Goal: Task Accomplishment & Management: Use online tool/utility

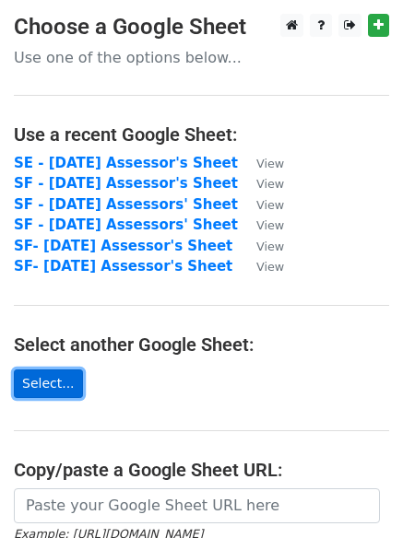
click at [43, 384] on link "Select..." at bounding box center [48, 383] width 69 height 29
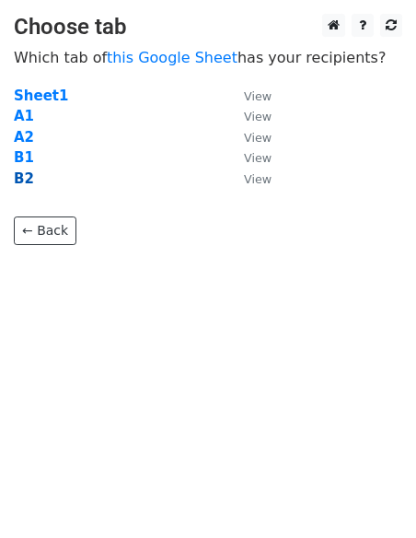
click at [22, 180] on strong "B2" at bounding box center [24, 178] width 20 height 17
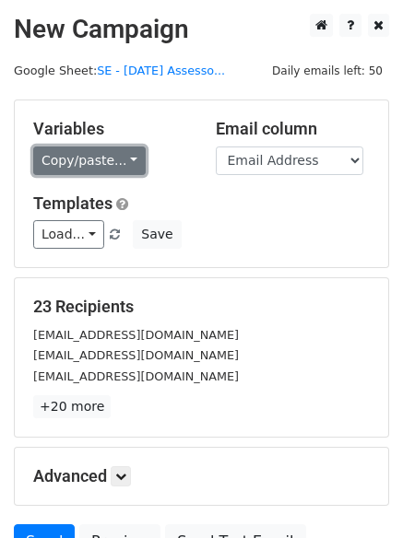
click at [123, 159] on link "Copy/paste..." at bounding box center [89, 160] width 112 height 29
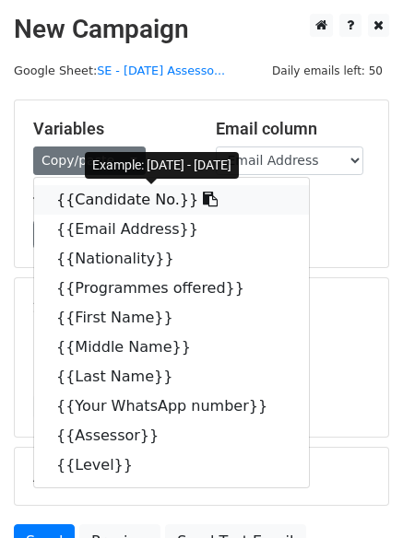
click at [141, 201] on link "{{Candidate No.}}" at bounding box center [171, 199] width 275 height 29
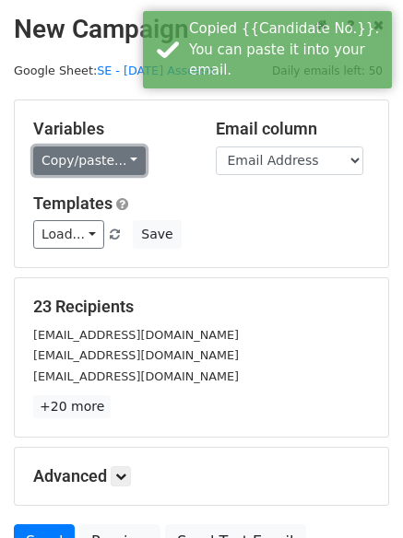
click at [127, 160] on link "Copy/paste..." at bounding box center [89, 160] width 112 height 29
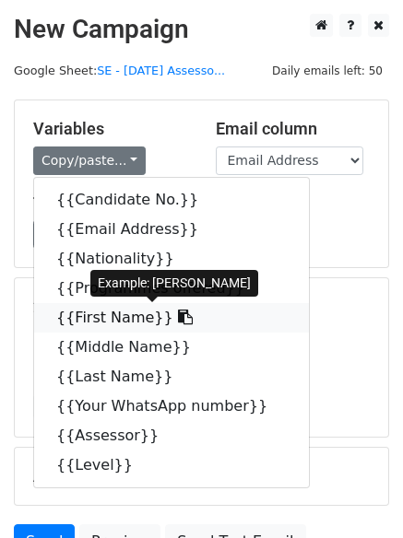
click at [113, 323] on link "{{First Name}}" at bounding box center [171, 317] width 275 height 29
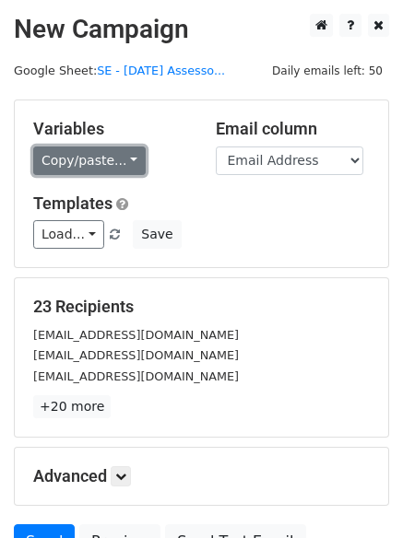
click at [124, 154] on link "Copy/paste..." at bounding box center [89, 160] width 112 height 29
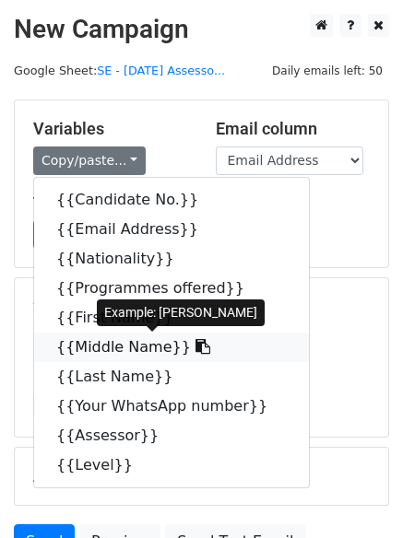
click at [77, 345] on link "{{Middle Name}}" at bounding box center [171, 347] width 275 height 29
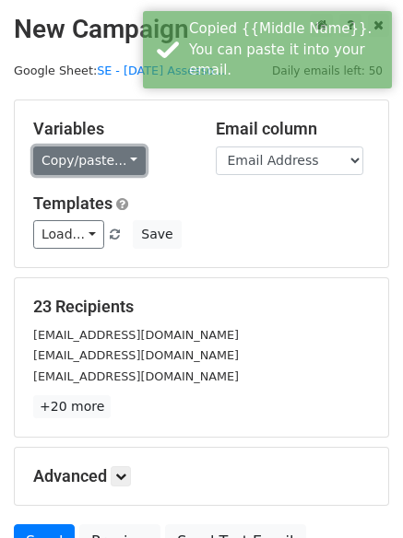
click at [124, 155] on link "Copy/paste..." at bounding box center [89, 160] width 112 height 29
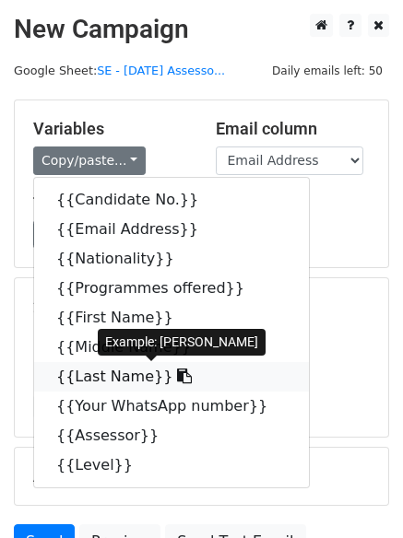
click at [81, 371] on link "{{Last Name}}" at bounding box center [171, 376] width 275 height 29
